Goal: Check status

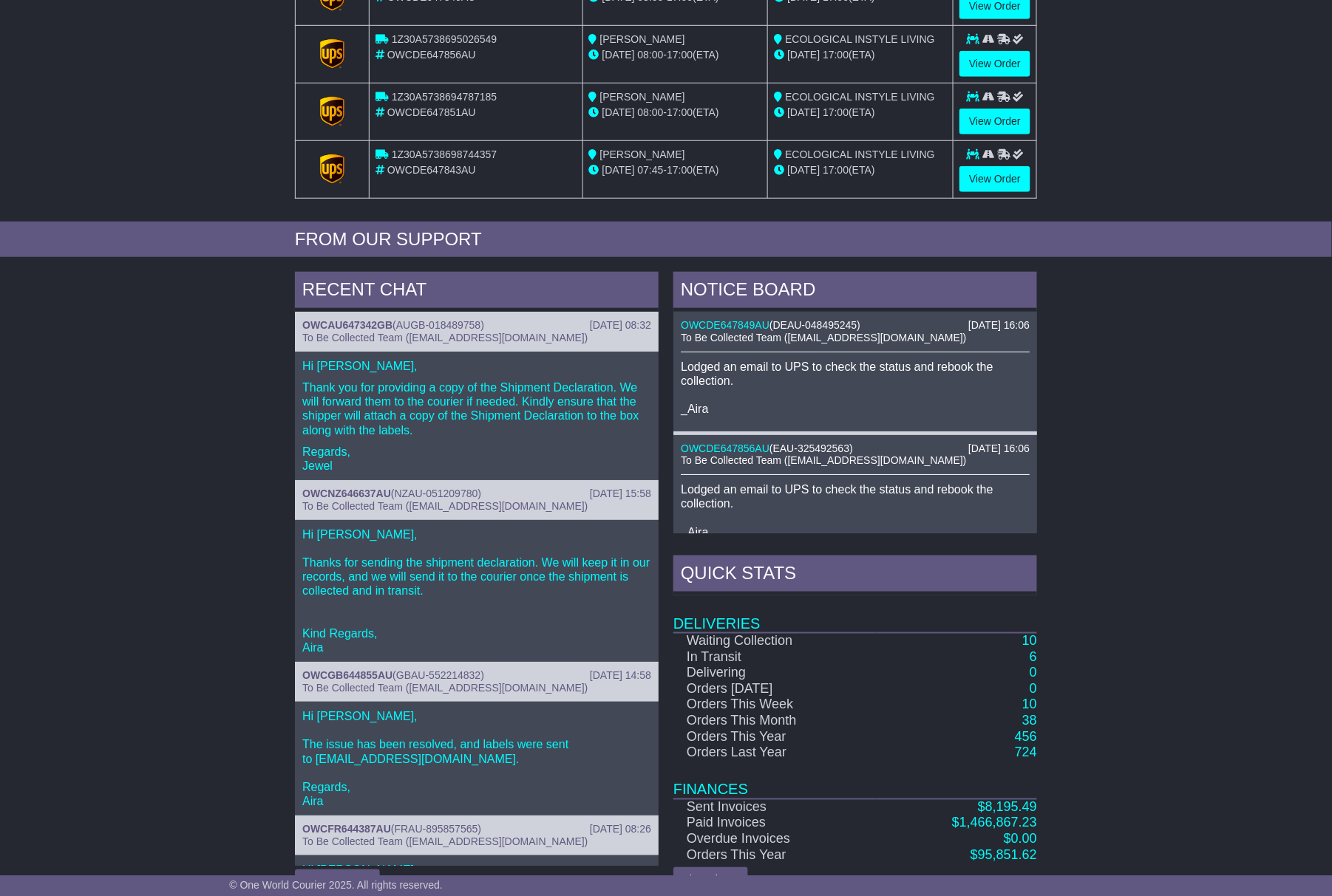
scroll to position [399, 0]
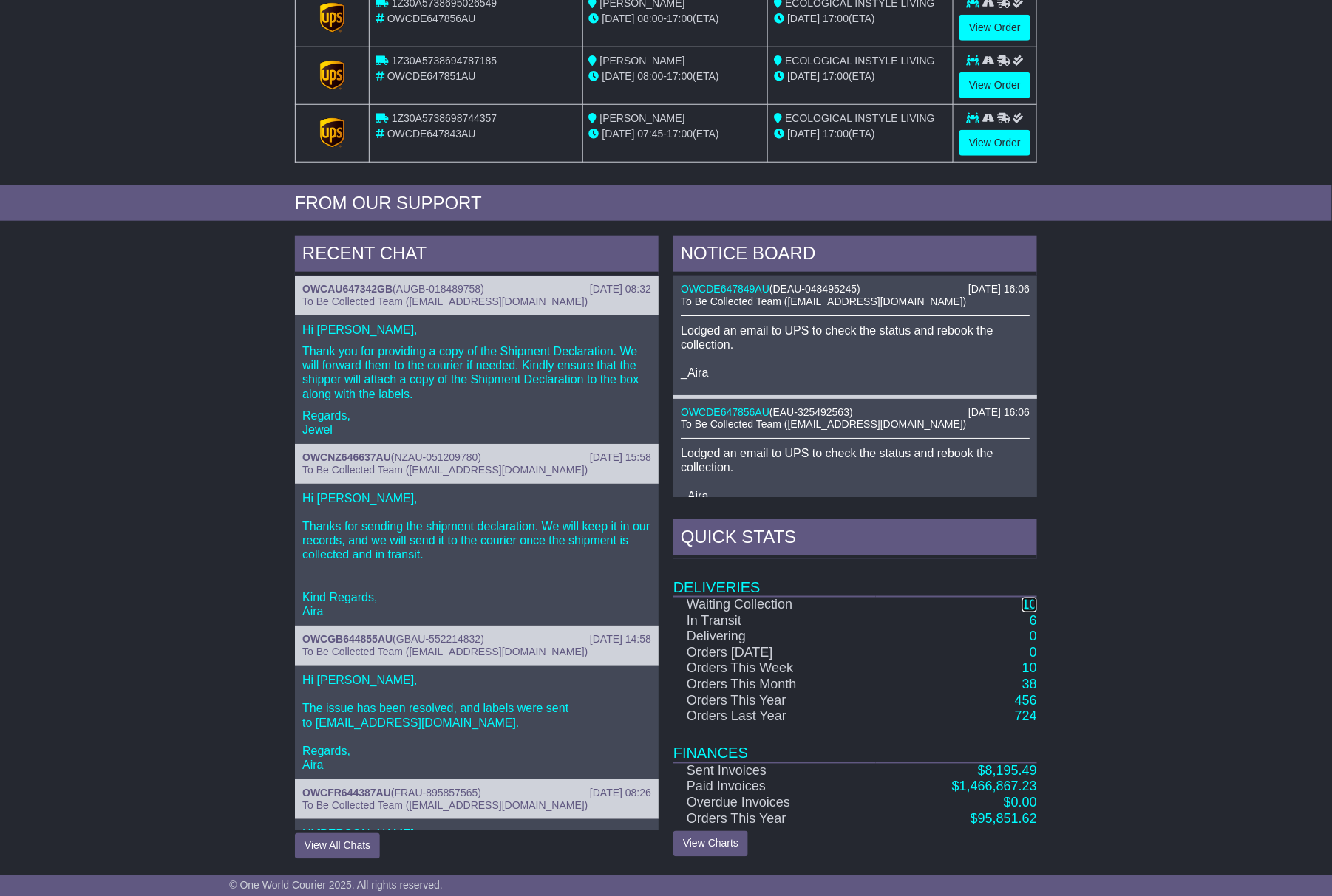
click at [1032, 607] on link "10" at bounding box center [1029, 605] width 14 height 14
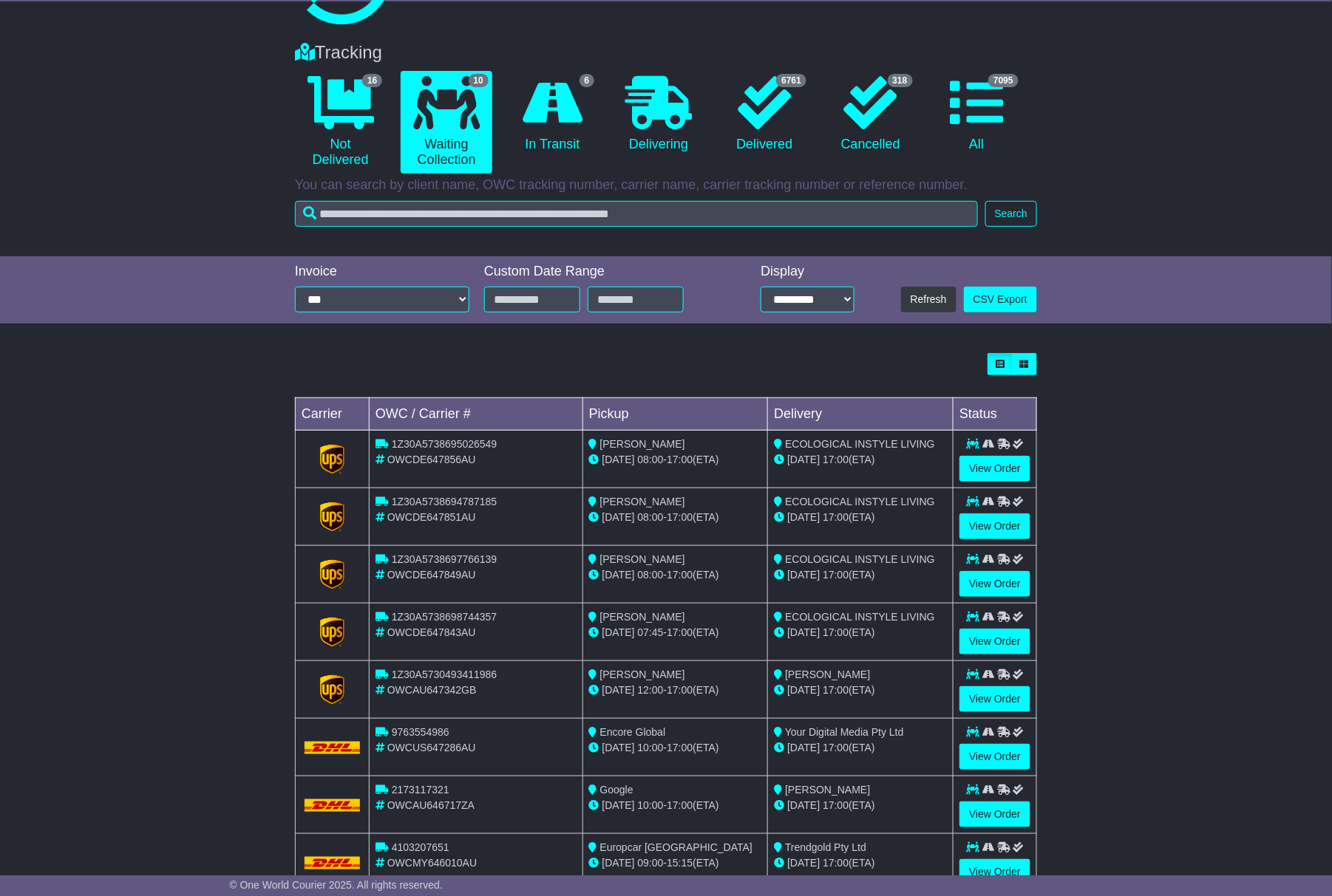
scroll to position [164, 0]
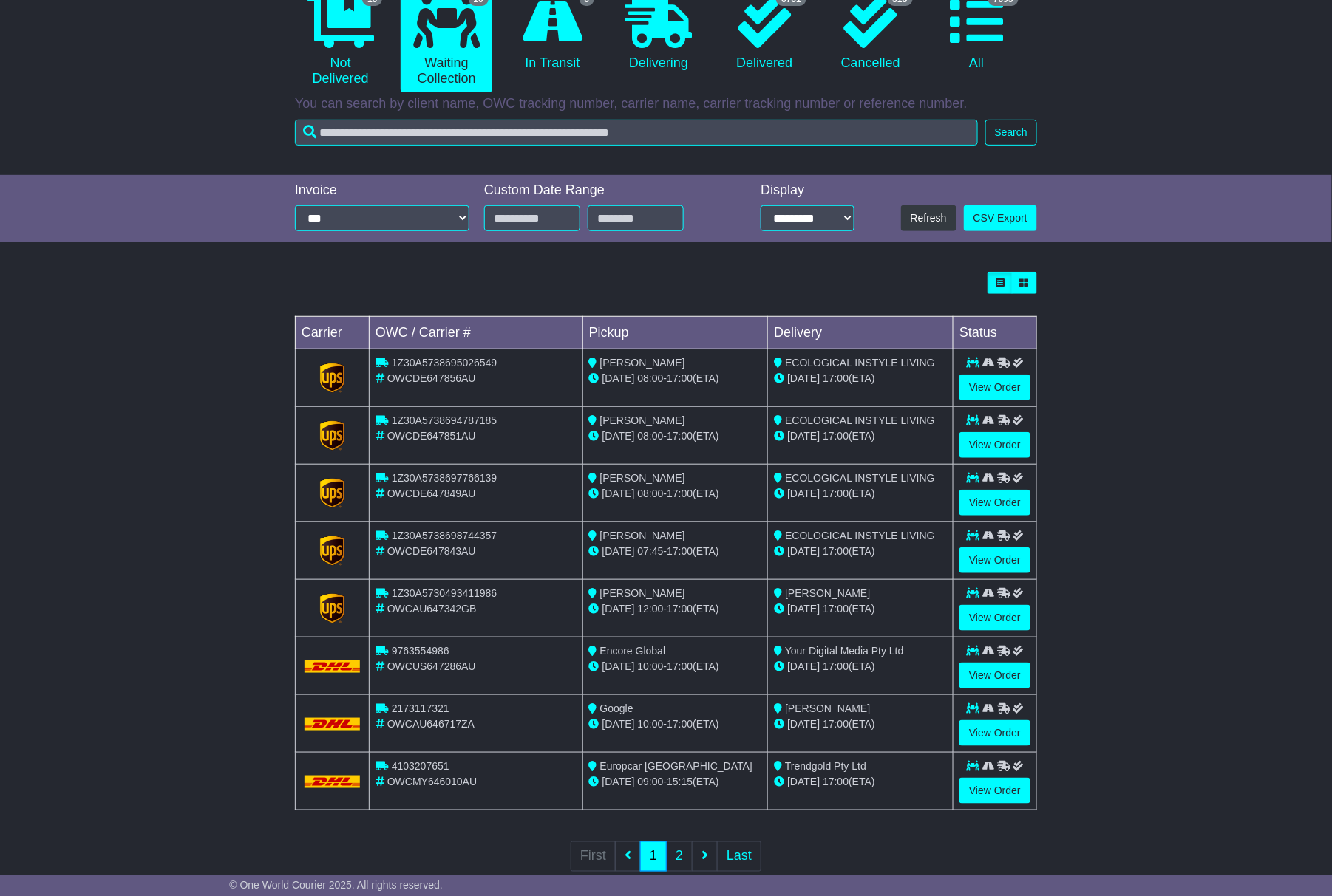
click at [477, 365] on span "1Z30A5738695026549" at bounding box center [444, 362] width 105 height 12
copy span "1Z30A5738695026549"
